Goal: Task Accomplishment & Management: Complete application form

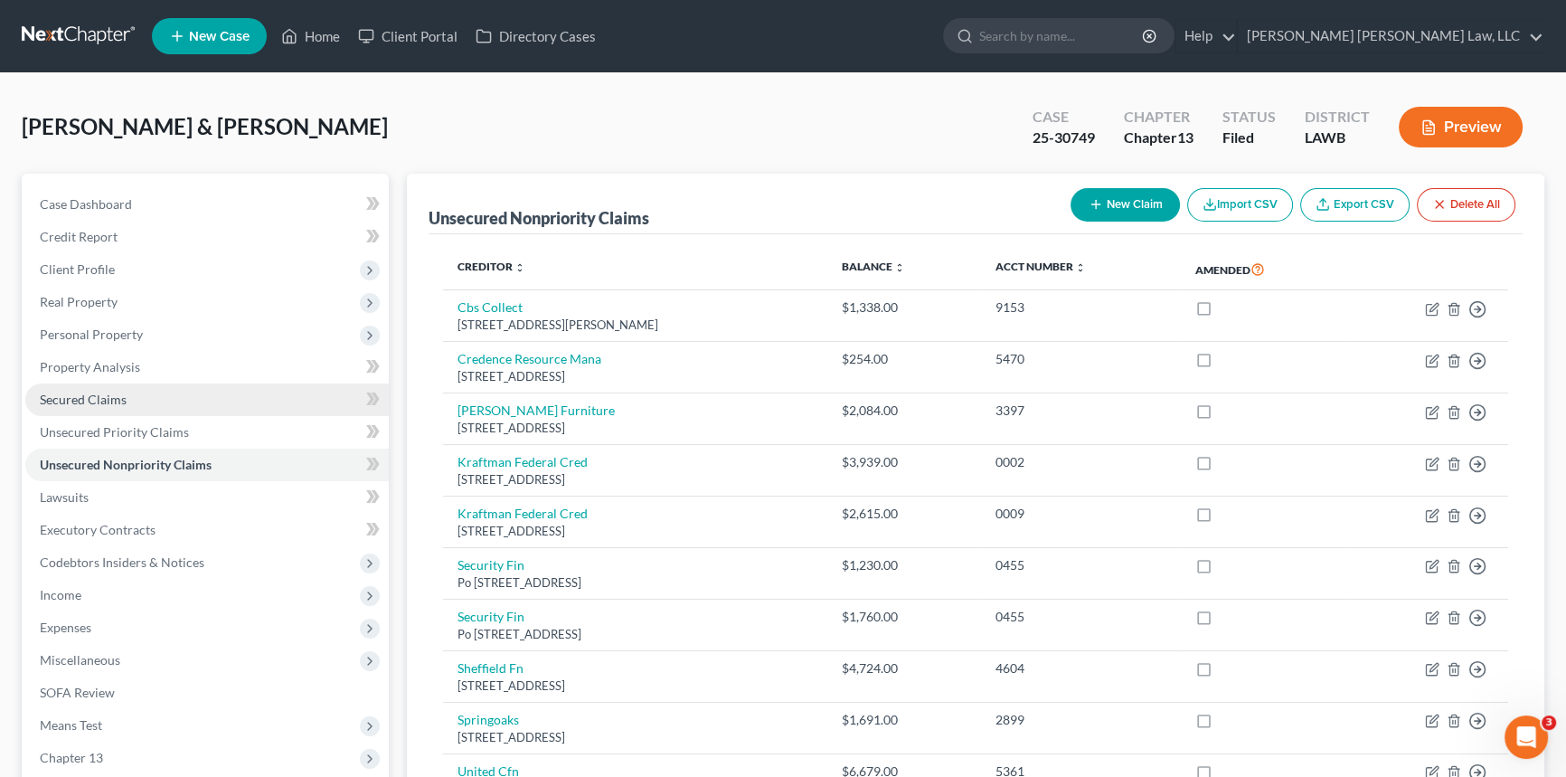
drag, startPoint x: 139, startPoint y: 392, endPoint x: 151, endPoint y: 394, distance: 11.9
click at [140, 393] on link "Secured Claims" at bounding box center [206, 399] width 363 height 33
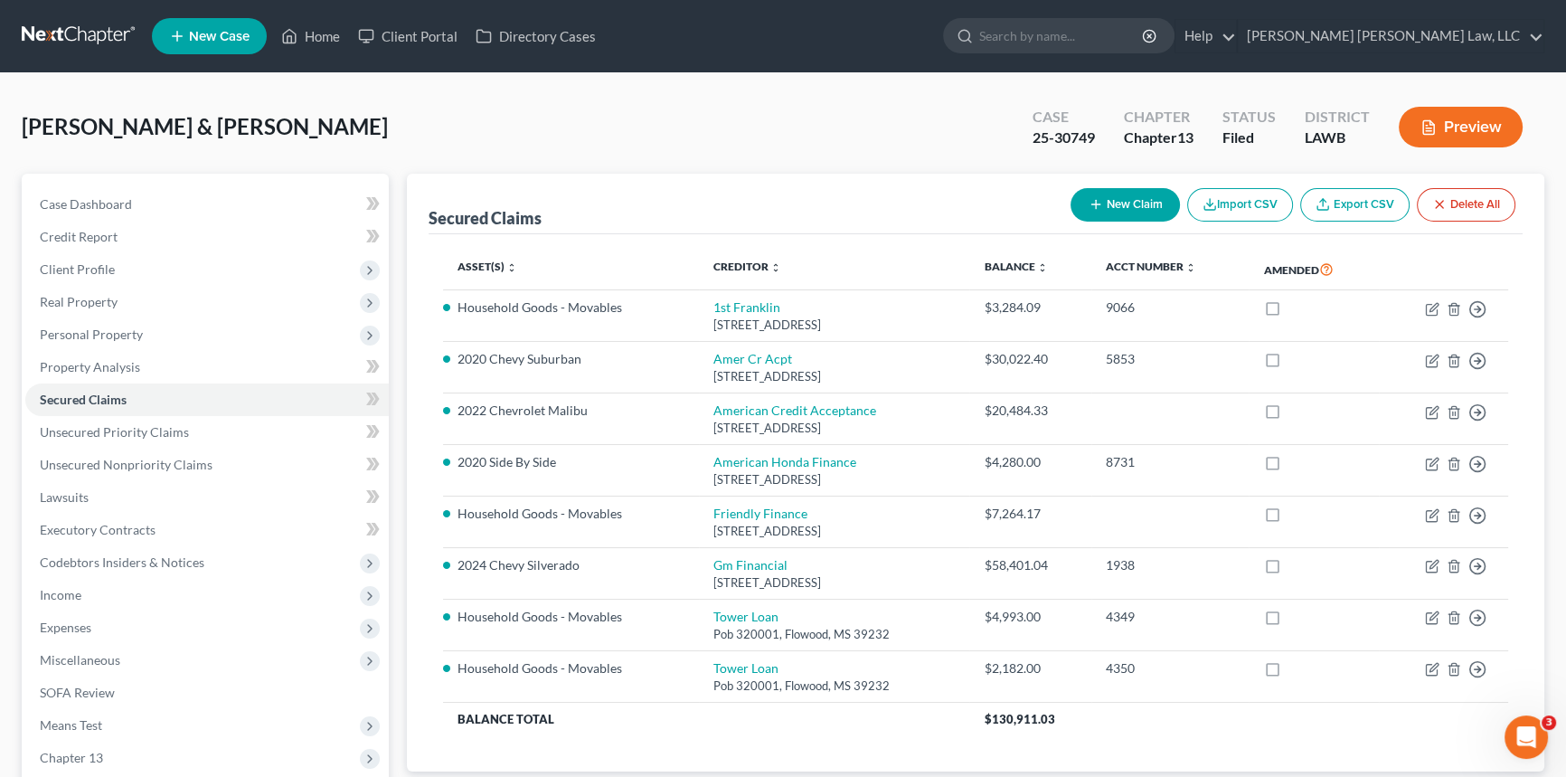
click at [1101, 193] on button "New Claim" at bounding box center [1124, 204] width 109 height 33
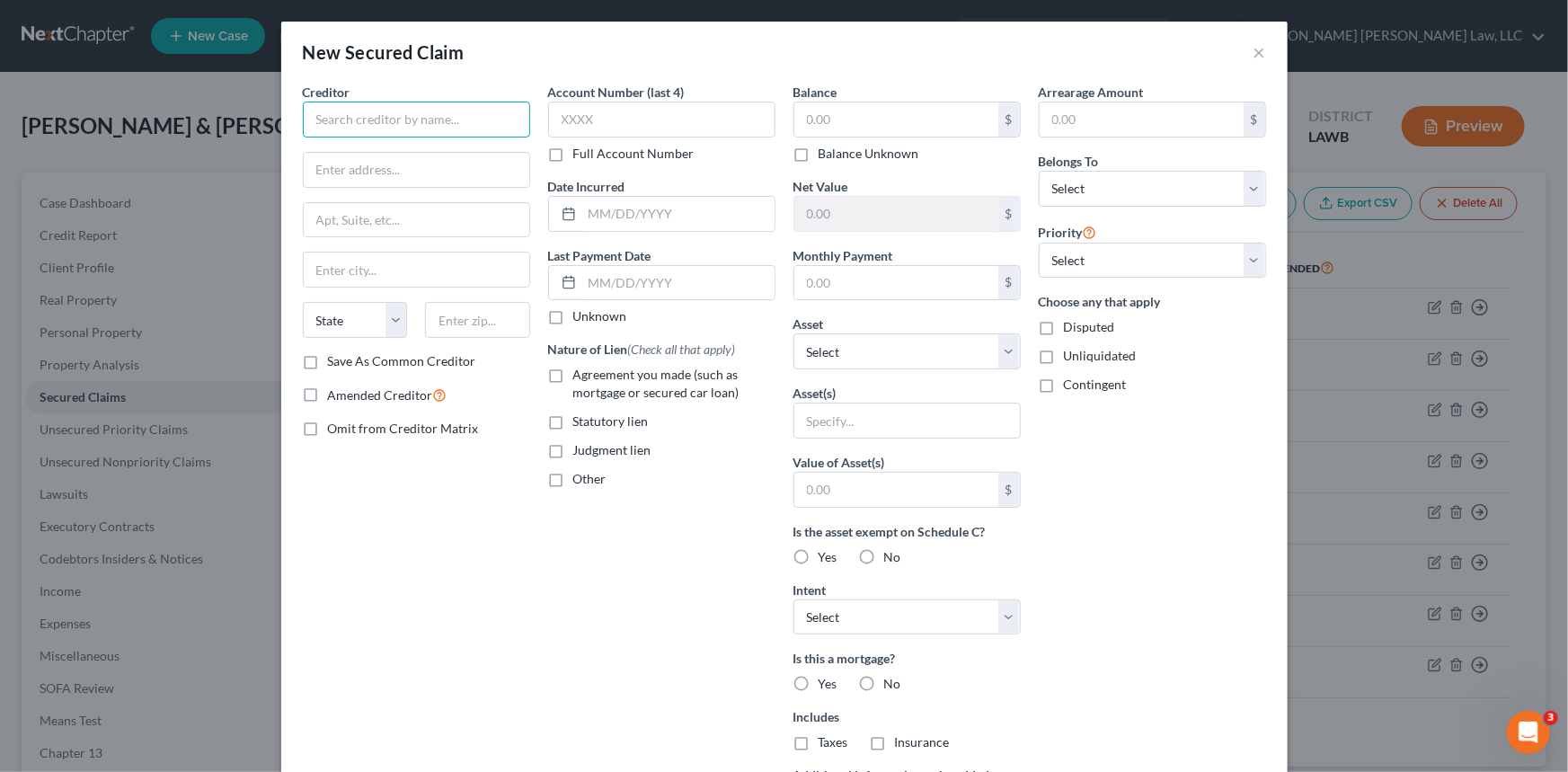
click at [329, 117] on input "text" at bounding box center [416, 119] width 228 height 36
type input "c"
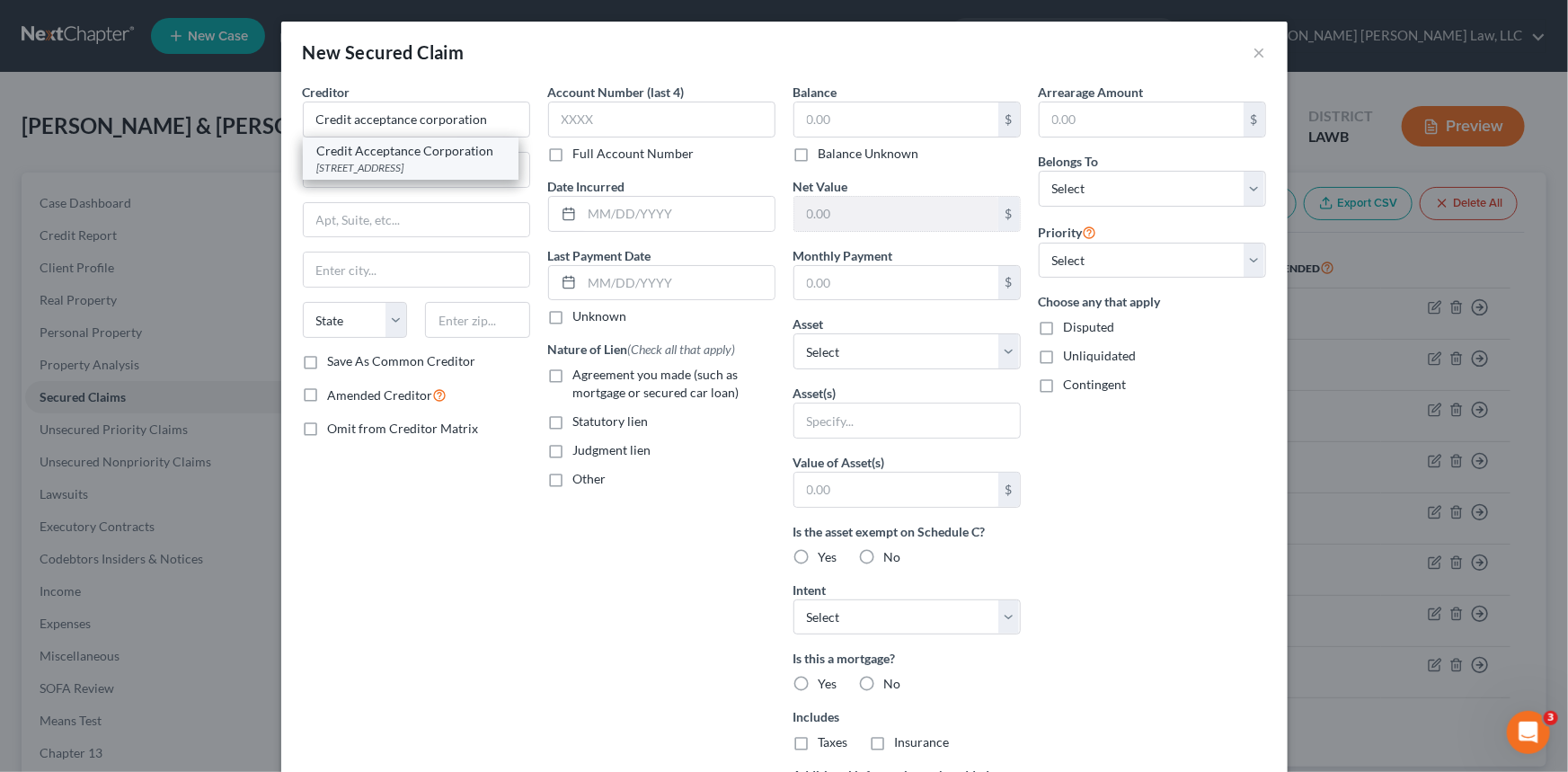
click at [393, 157] on div "Credit Acceptance Corporation" at bounding box center [410, 151] width 187 height 18
type input "Credit Acceptance Corporation"
type input "[STREET_ADDRESS]"
type input "Suite 3000"
type input "Southfield"
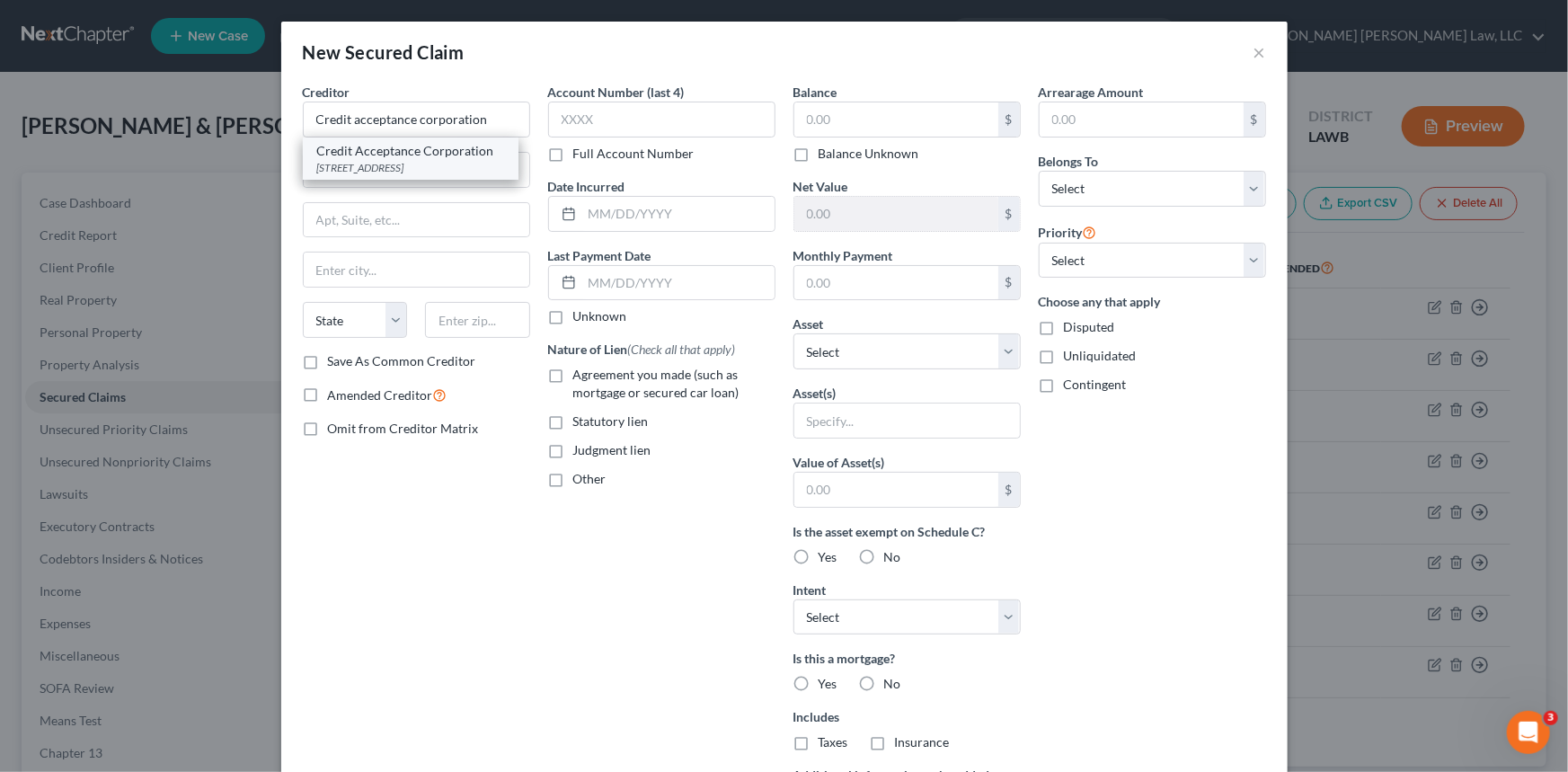
select select "23"
type input "48034"
